Goal: Find specific page/section

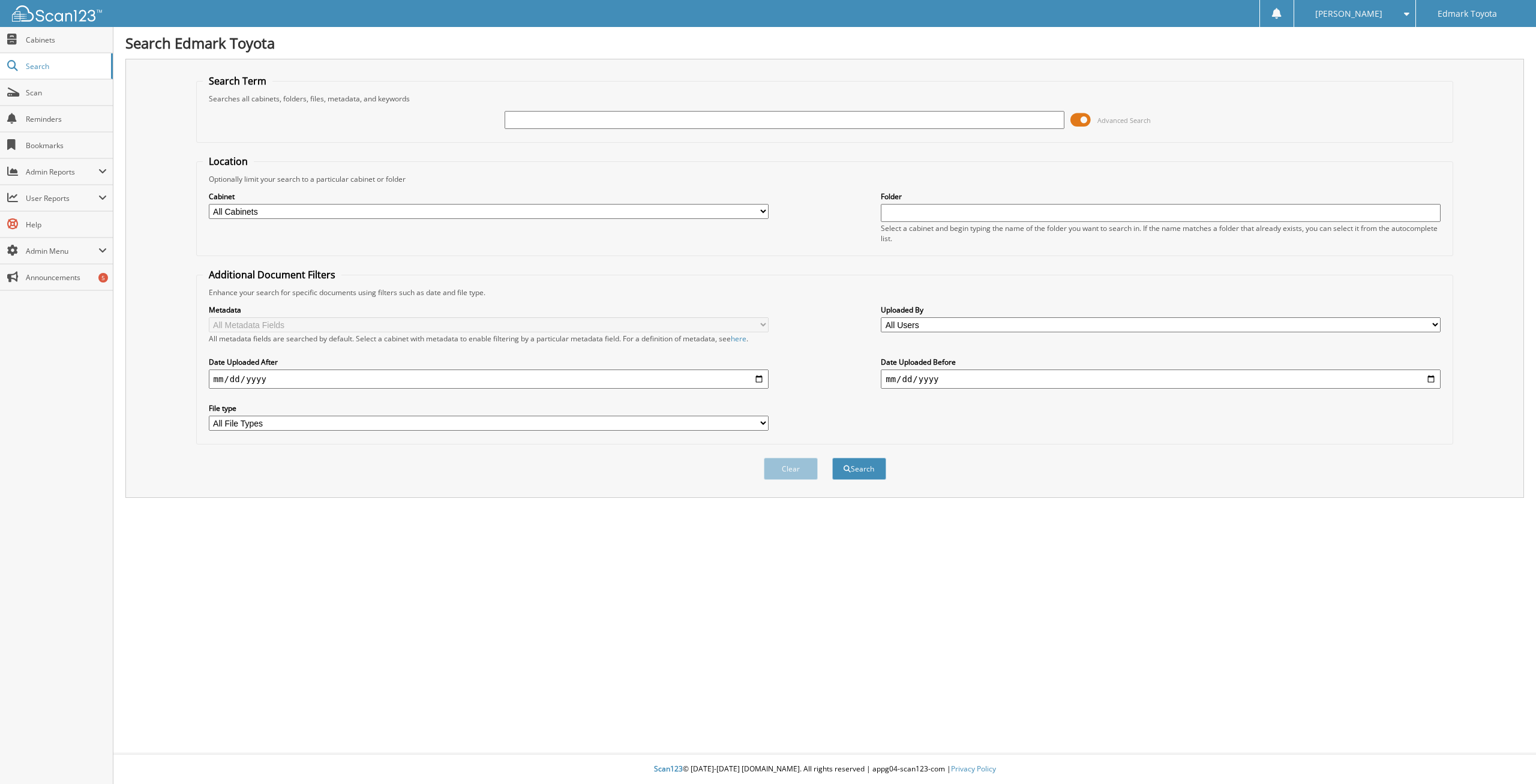
click at [538, 127] on input "text" at bounding box center [784, 120] width 559 height 18
click at [517, 120] on input "text" at bounding box center [784, 120] width 559 height 18
type input "118867"
click at [832, 457] on button "Search" at bounding box center [859, 468] width 54 height 22
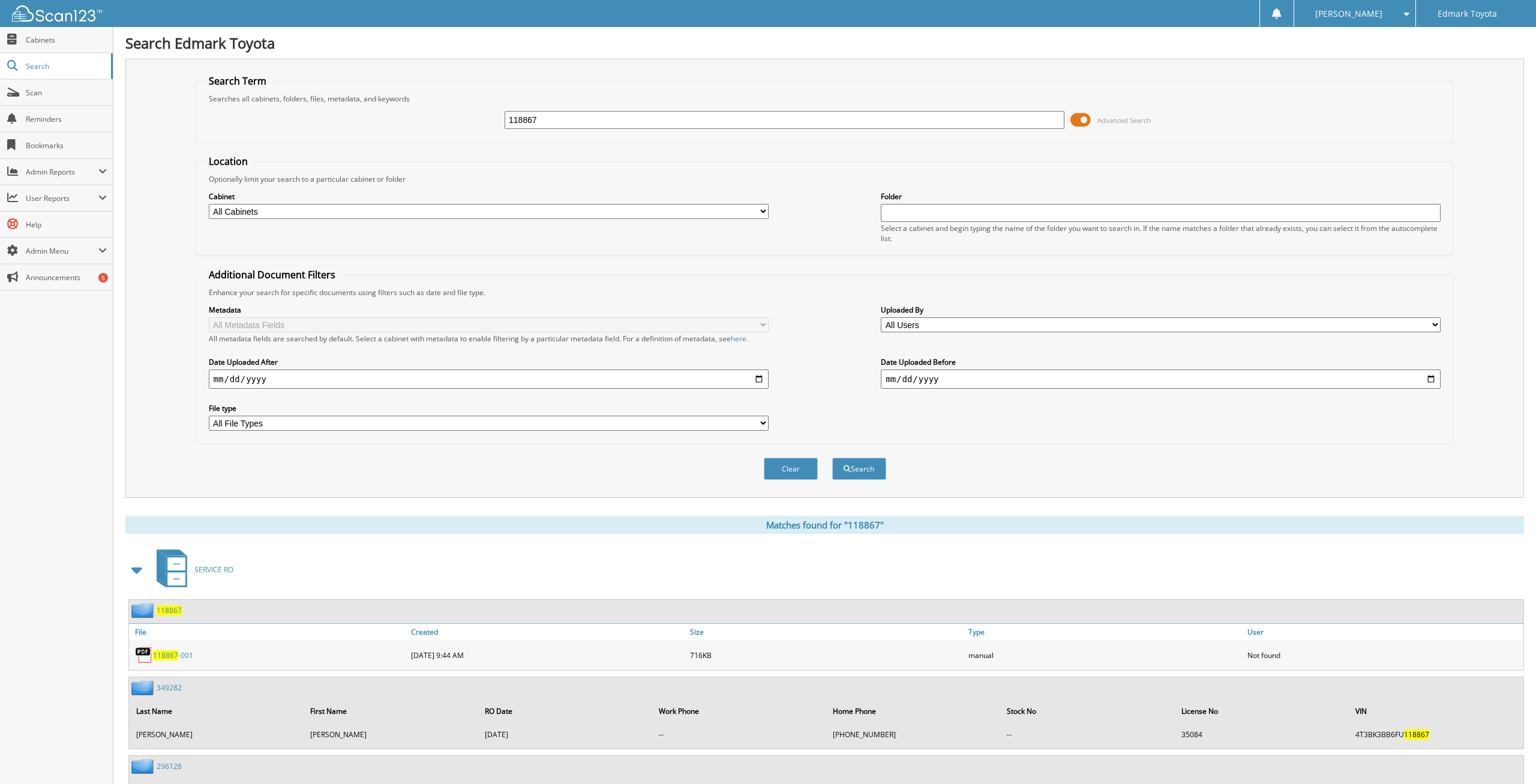
click at [800, 373] on div "Metadata All Metadata Fields All metadata fields are searched by default. Selec…" at bounding box center [825, 368] width 1244 height 141
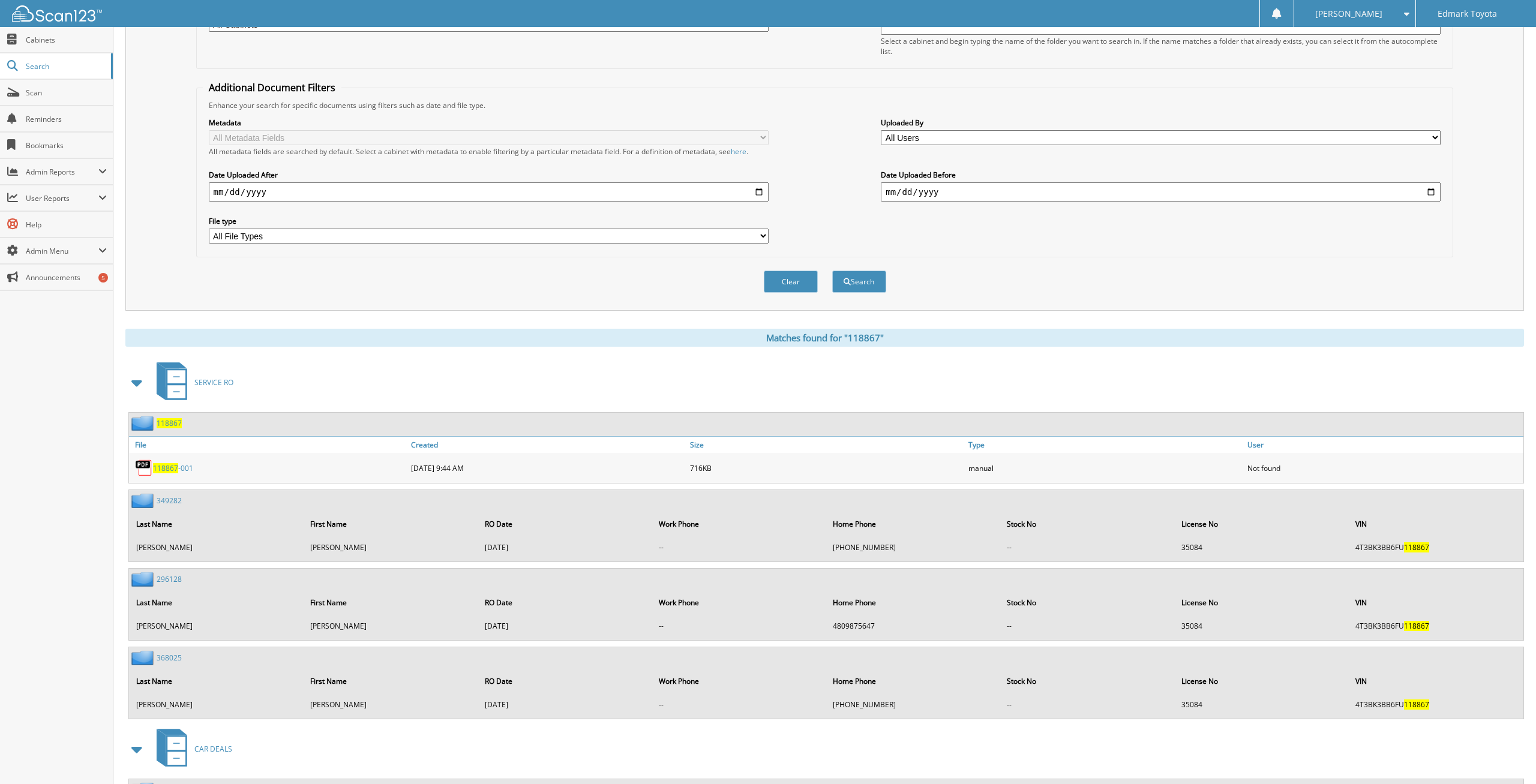
scroll to position [289, 0]
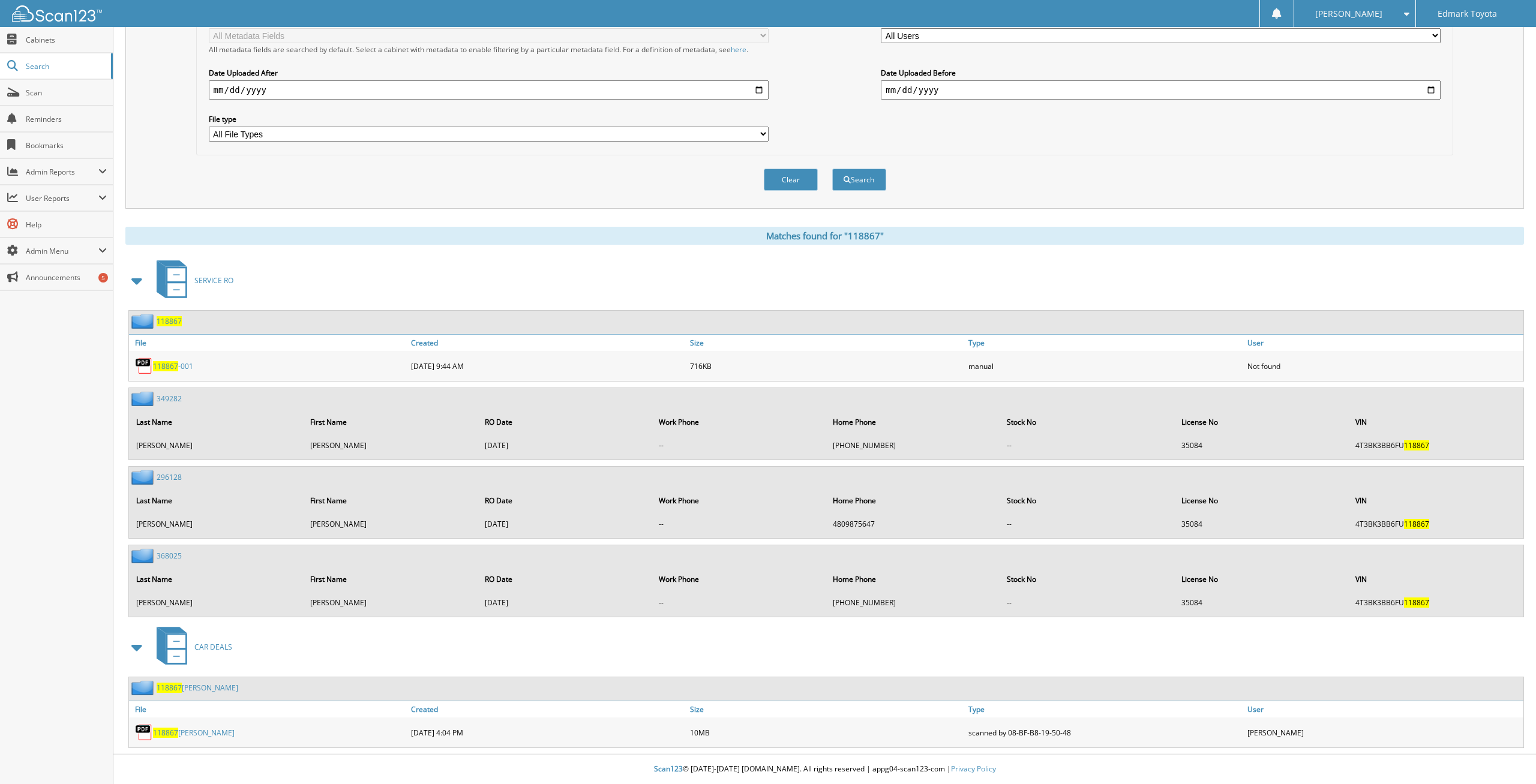
click at [171, 731] on span "118867" at bounding box center [165, 732] width 25 height 11
